Goal: Find contact information: Find contact information

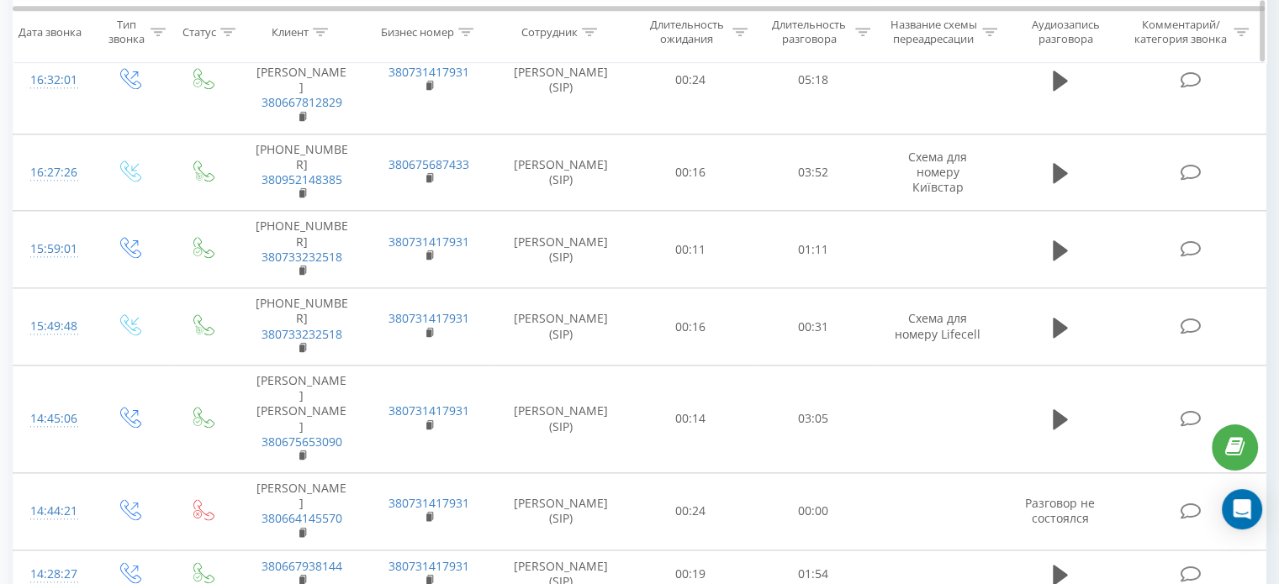
scroll to position [1915, 0]
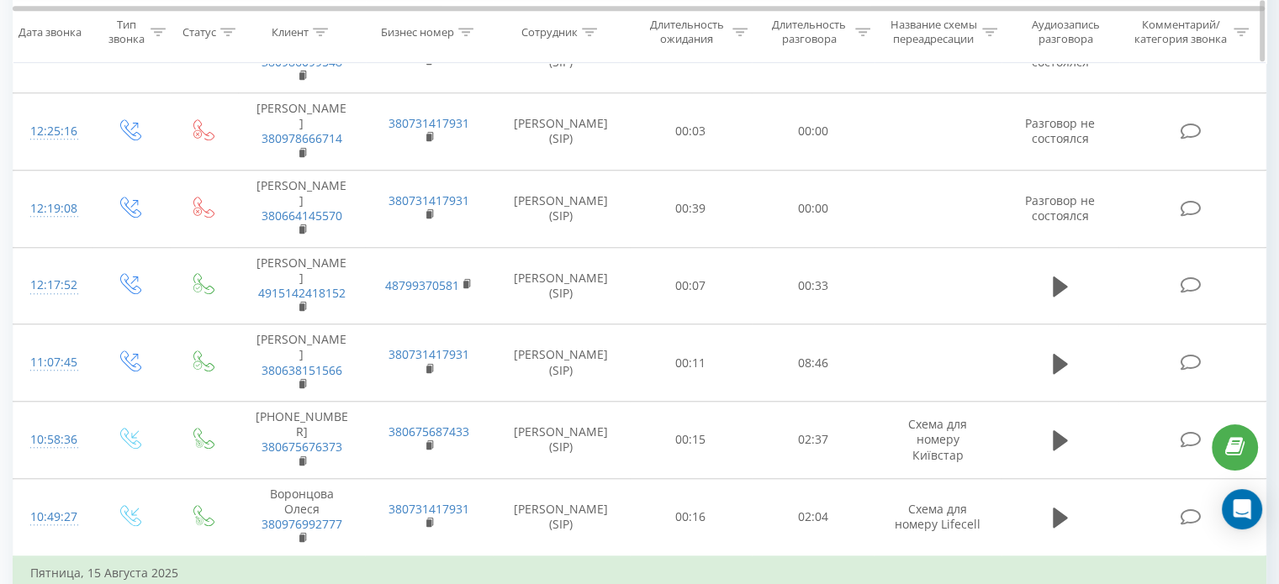
scroll to position [1523, 0]
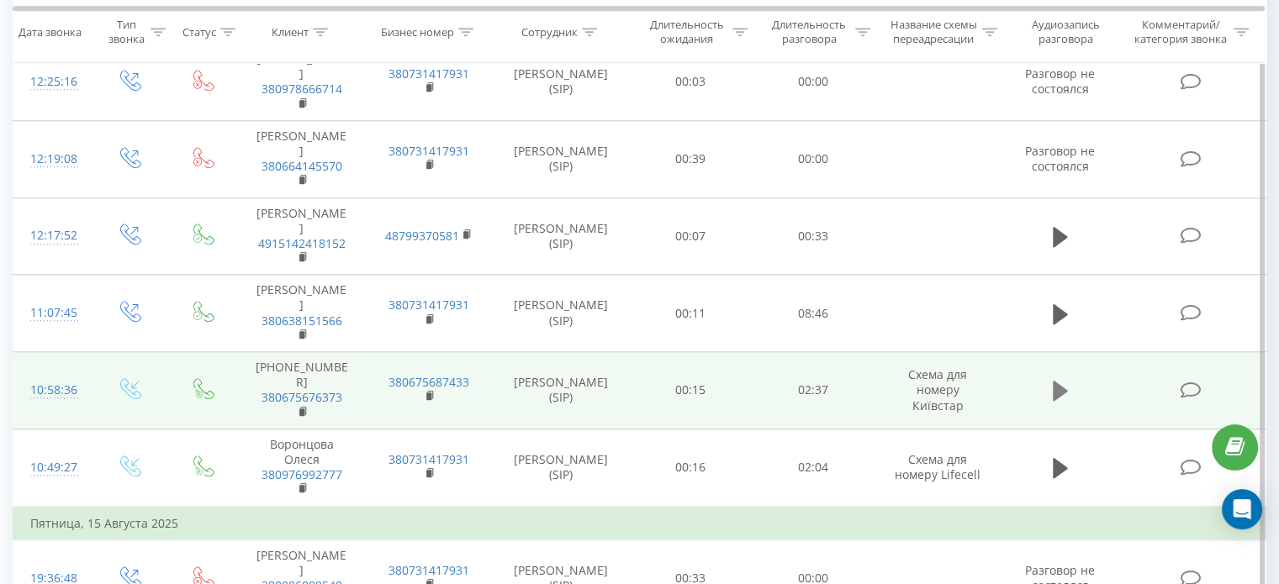
click at [1061, 381] on icon at bounding box center [1059, 391] width 15 height 20
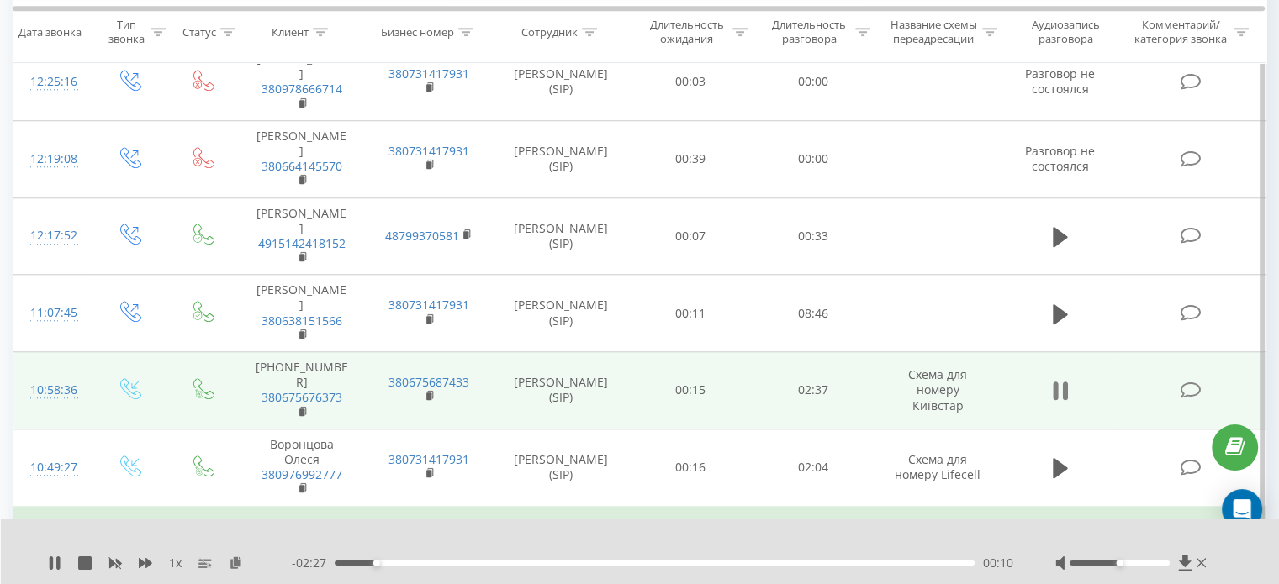
click at [1059, 379] on icon at bounding box center [1059, 391] width 15 height 24
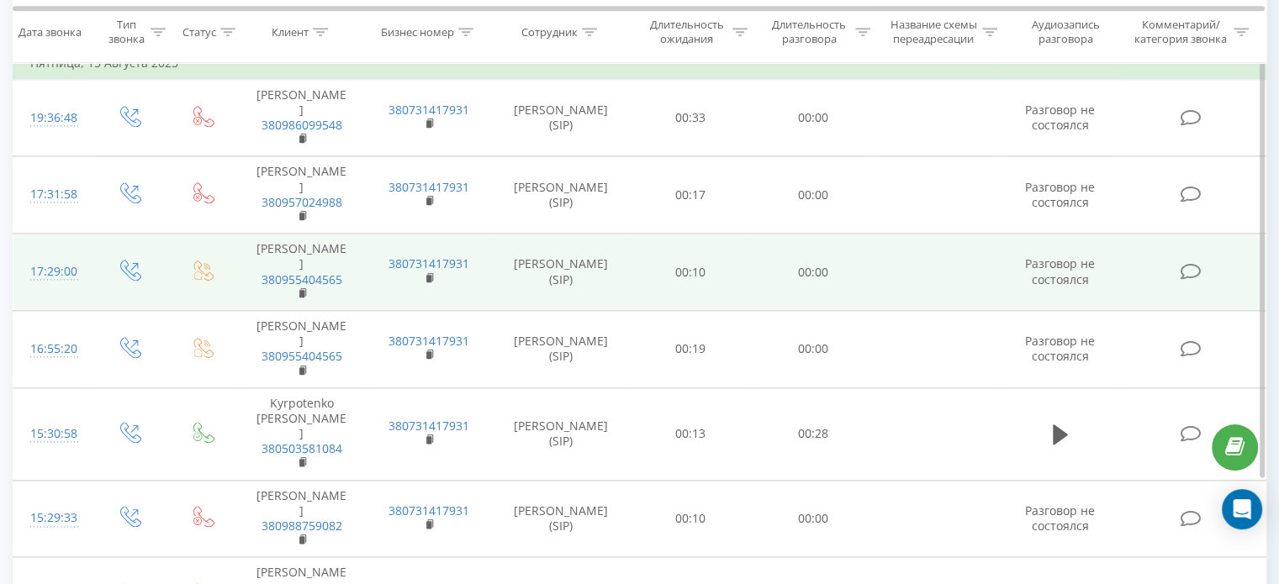
scroll to position [2005, 0]
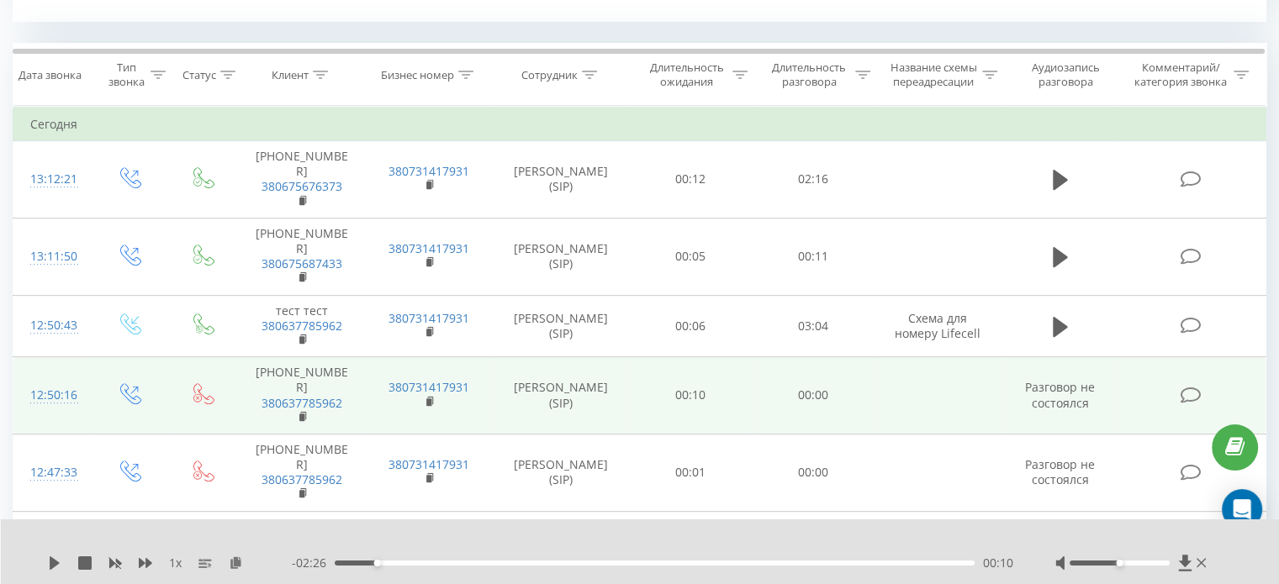
scroll to position [767, 0]
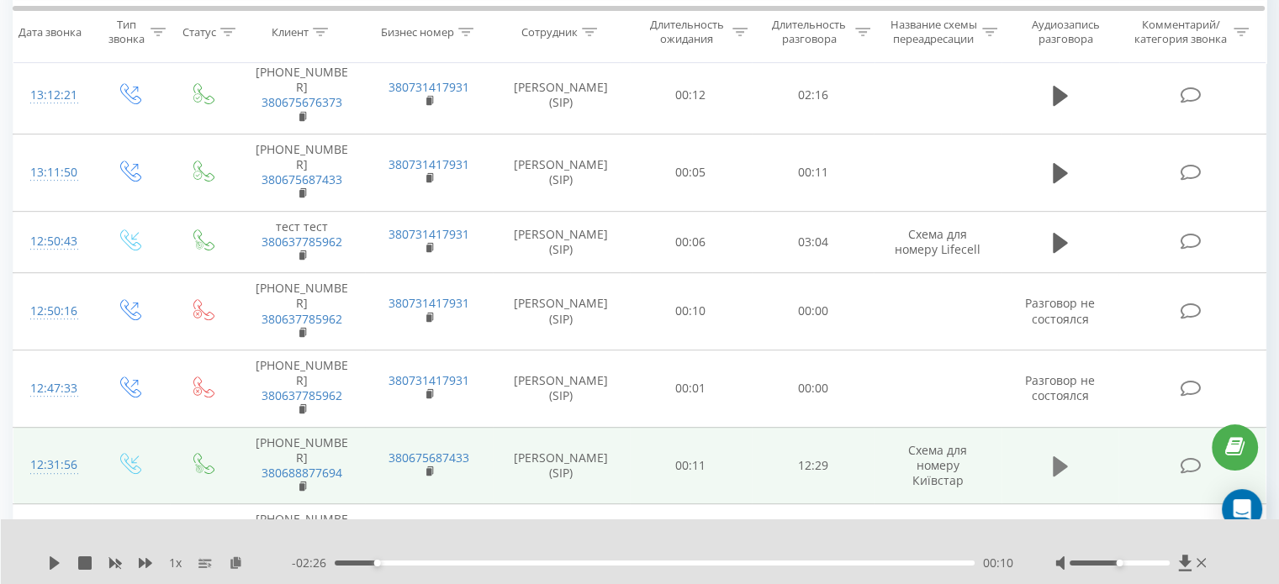
click at [1056, 456] on icon at bounding box center [1059, 466] width 15 height 20
click at [1059, 455] on icon at bounding box center [1059, 467] width 15 height 24
drag, startPoint x: 256, startPoint y: 376, endPoint x: 349, endPoint y: 382, distance: 93.6
click at [349, 427] on td "[PHONE_NUMBER] 380688877694" at bounding box center [301, 465] width 127 height 77
copy td "[PHONE_NUMBER]"
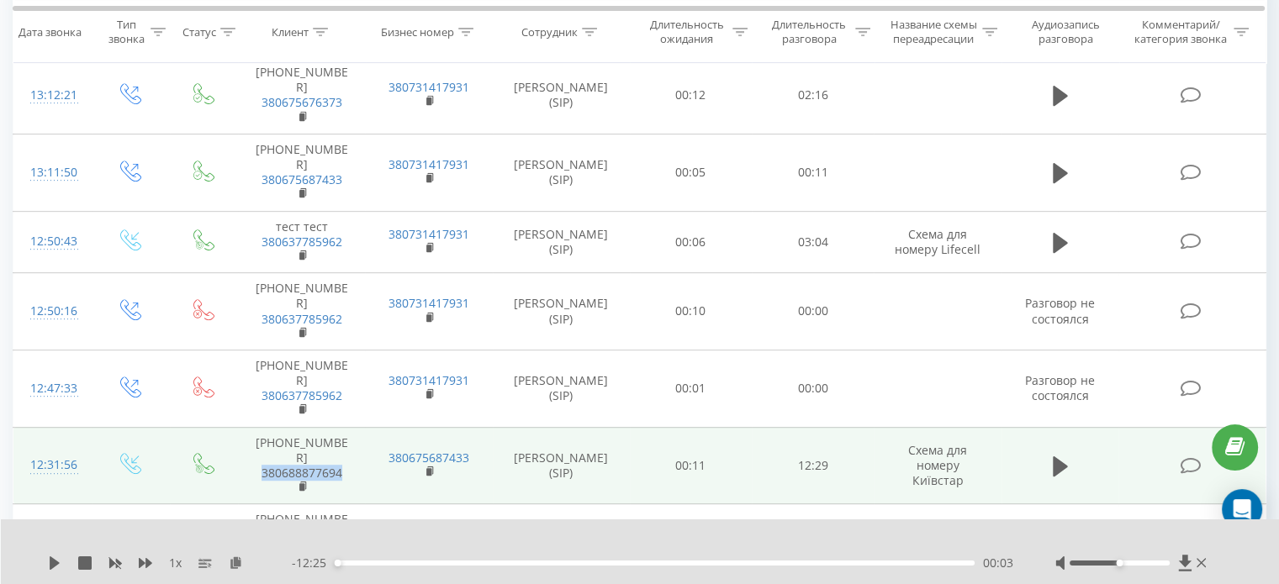
drag, startPoint x: 252, startPoint y: 394, endPoint x: 343, endPoint y: 396, distance: 90.8
click at [343, 427] on td "[PHONE_NUMBER] 380688877694" at bounding box center [301, 465] width 127 height 77
copy link "380688877694"
